Goal: Register for event/course

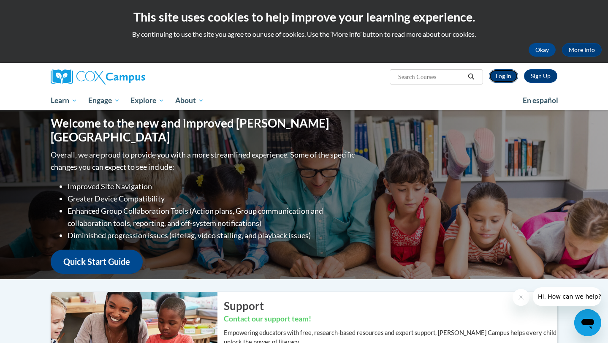
click at [505, 73] on link "Log In" at bounding box center [503, 76] width 29 height 14
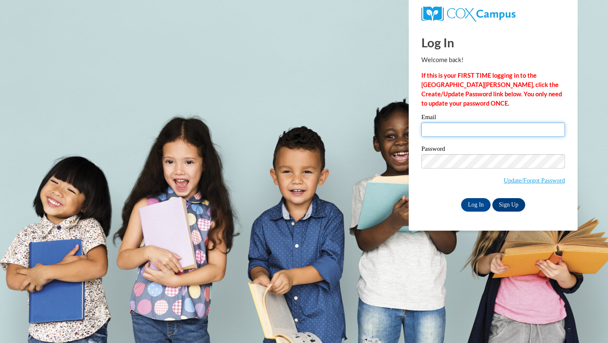
click at [448, 128] on input "Email" at bounding box center [492, 129] width 143 height 14
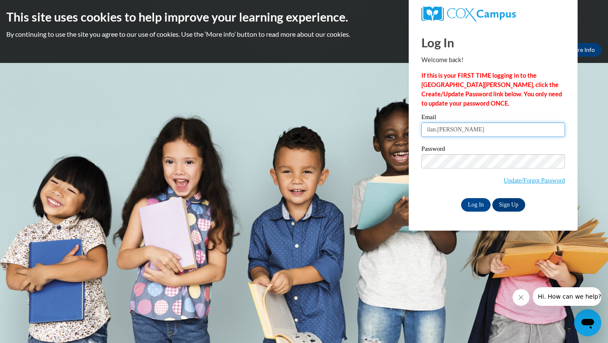
type input "ilan.davis"
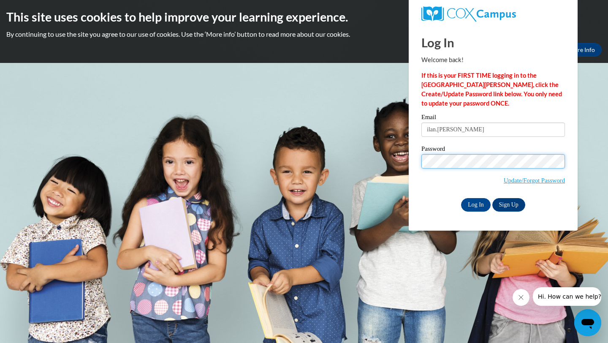
click at [461, 198] on input "Log In" at bounding box center [476, 205] width 30 height 14
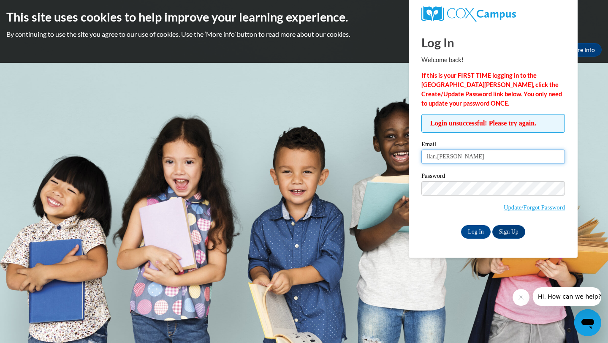
click at [475, 159] on input "ilan.[PERSON_NAME]" at bounding box center [492, 156] width 143 height 14
type input "ilan.davis@apsk12.org"
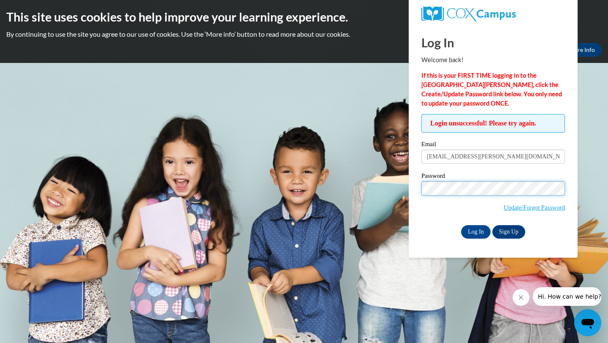
click at [461, 225] on input "Log In" at bounding box center [476, 232] width 30 height 14
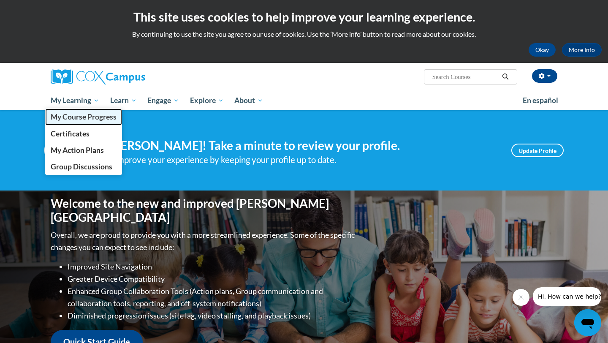
click at [88, 113] on span "My Course Progress" at bounding box center [84, 116] width 66 height 9
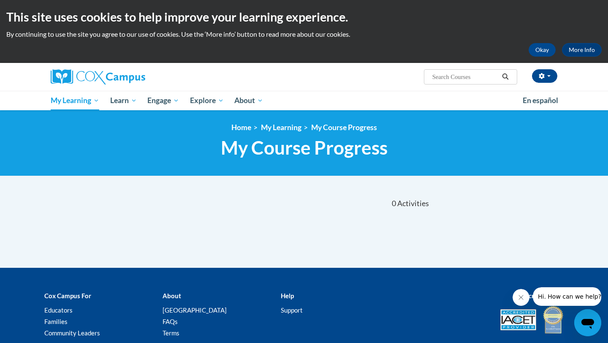
click at [461, 76] on input "Search..." at bounding box center [465, 77] width 68 height 10
type input "early literacy"
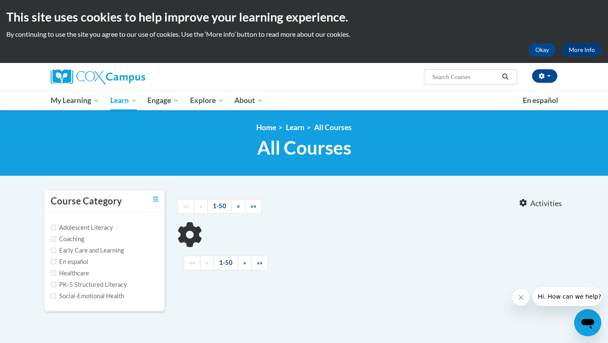
type input "early literacy"
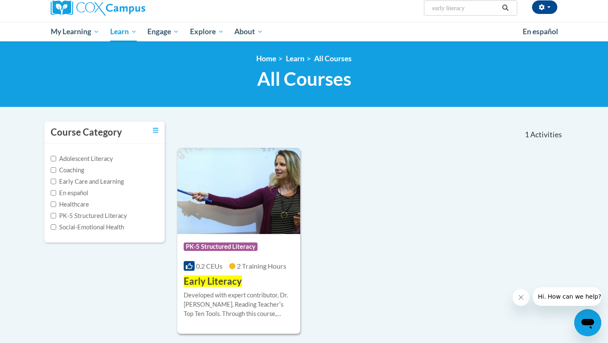
scroll to position [73, 0]
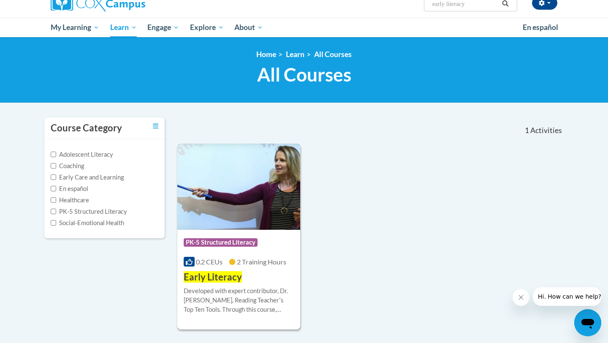
click at [222, 225] on img at bounding box center [238, 186] width 123 height 86
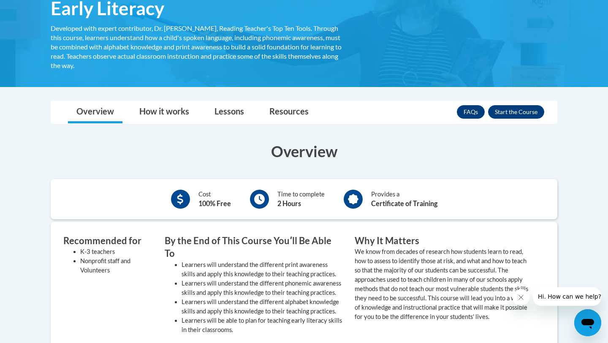
scroll to position [140, 0]
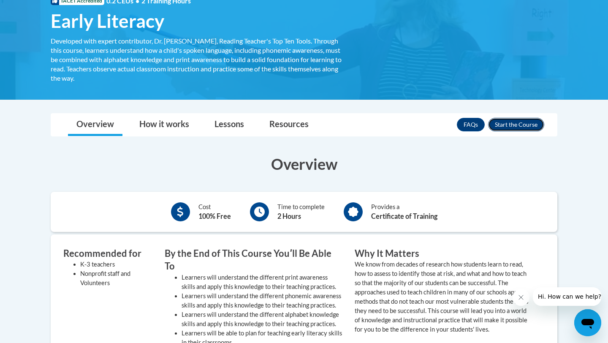
click at [528, 122] on button "Enroll" at bounding box center [516, 125] width 56 height 14
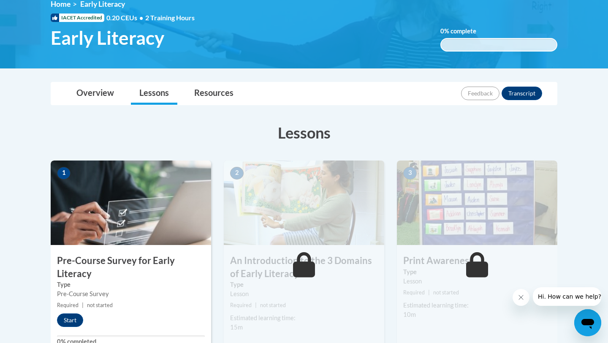
scroll to position [133, 0]
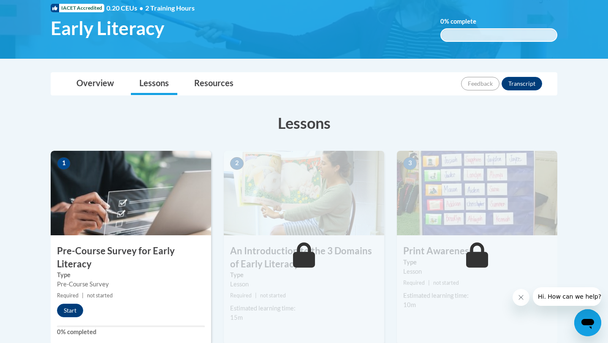
click at [131, 207] on img at bounding box center [131, 193] width 160 height 84
click at [72, 312] on button "Start" at bounding box center [70, 310] width 26 height 14
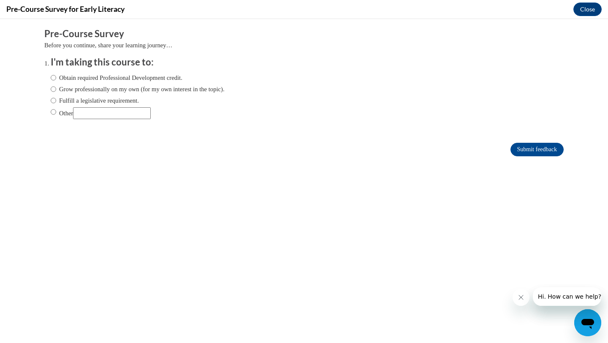
scroll to position [0, 0]
click at [56, 101] on input "Fulfill a legislative requirement." at bounding box center [53, 100] width 5 height 9
radio input "true"
click at [528, 154] on input "Submit feedback" at bounding box center [536, 150] width 53 height 14
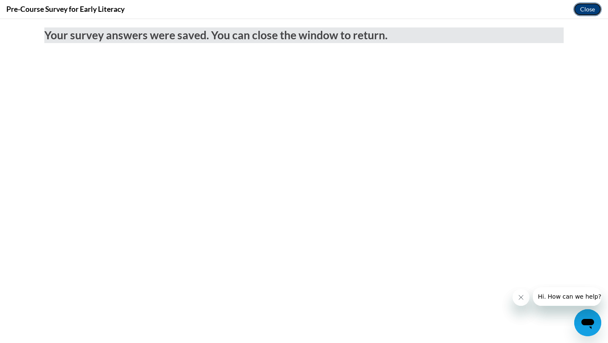
click at [586, 9] on button "Close" at bounding box center [587, 10] width 28 height 14
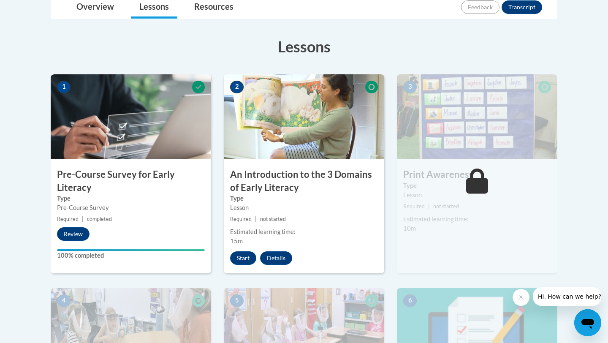
scroll to position [220, 0]
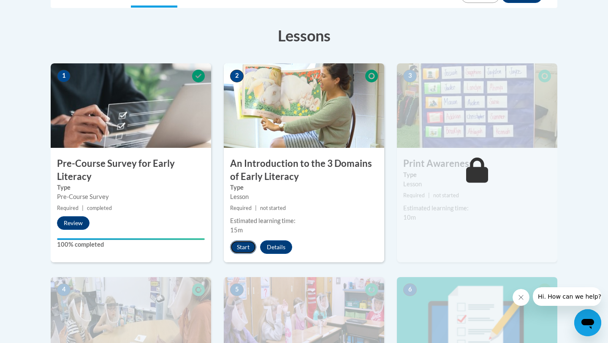
click at [237, 248] on button "Start" at bounding box center [243, 247] width 26 height 14
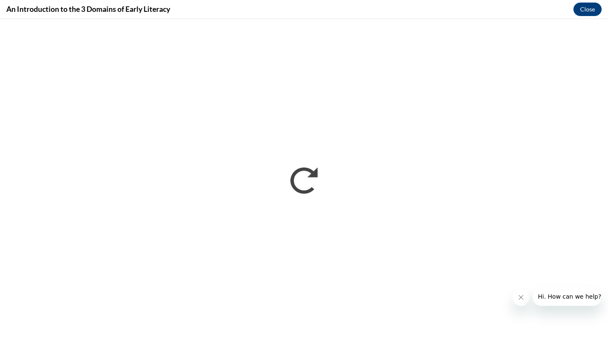
scroll to position [0, 0]
click at [521, 297] on icon "Close message from company" at bounding box center [520, 297] width 4 height 4
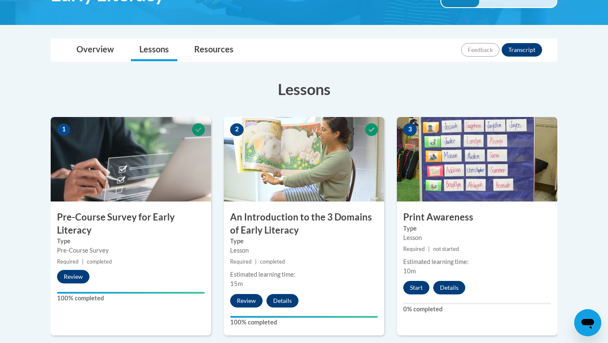
scroll to position [280, 0]
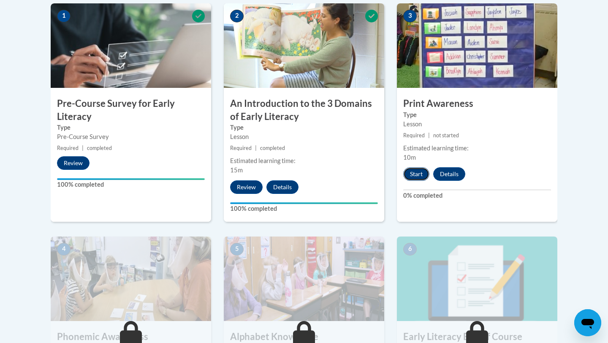
click at [420, 176] on button "Start" at bounding box center [416, 174] width 26 height 14
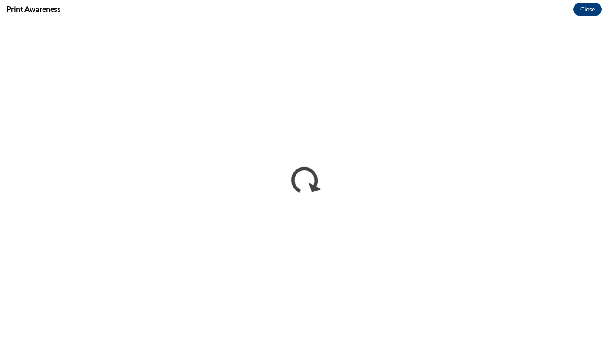
scroll to position [0, 0]
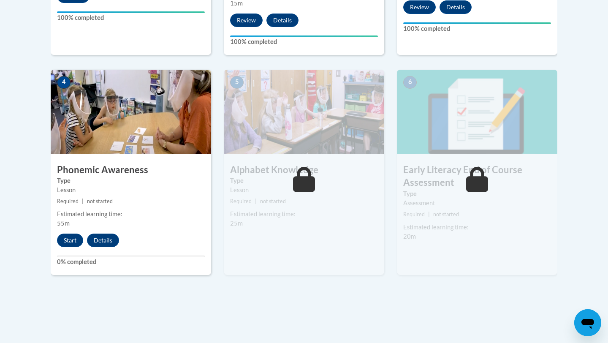
scroll to position [448, 0]
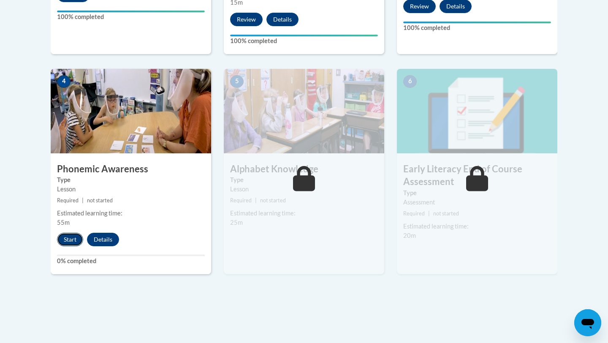
click at [68, 239] on button "Start" at bounding box center [70, 239] width 26 height 14
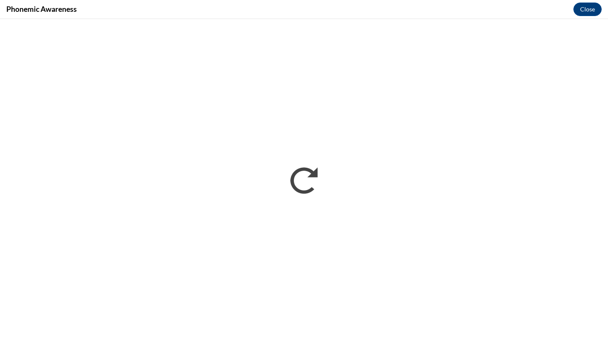
scroll to position [0, 0]
